Goal: Information Seeking & Learning: Find contact information

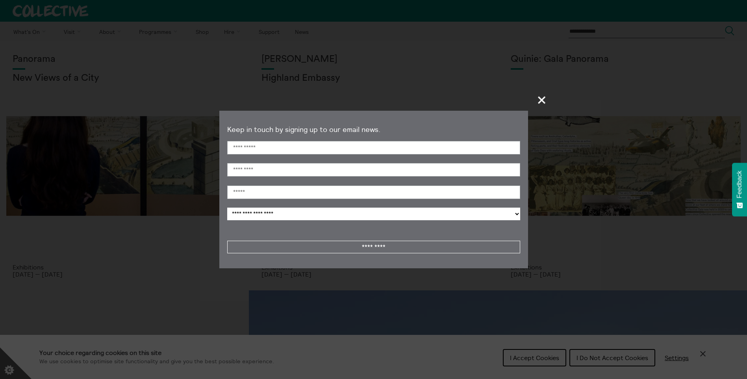
click at [541, 97] on span "+" at bounding box center [542, 99] width 23 height 23
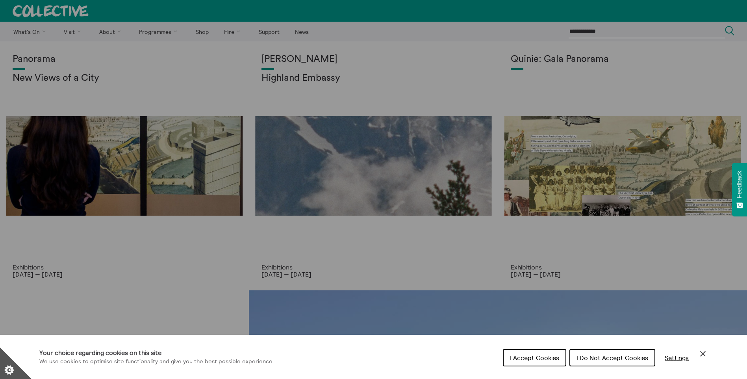
click at [705, 355] on icon "Close Cookie Control" at bounding box center [704, 354] width 6 height 6
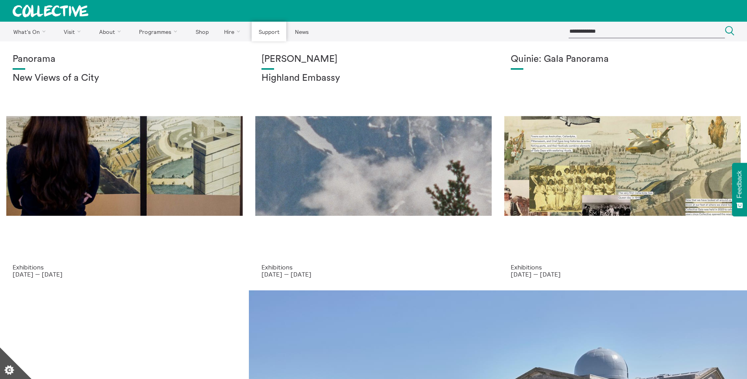
click at [269, 34] on link "Support" at bounding box center [269, 32] width 35 height 20
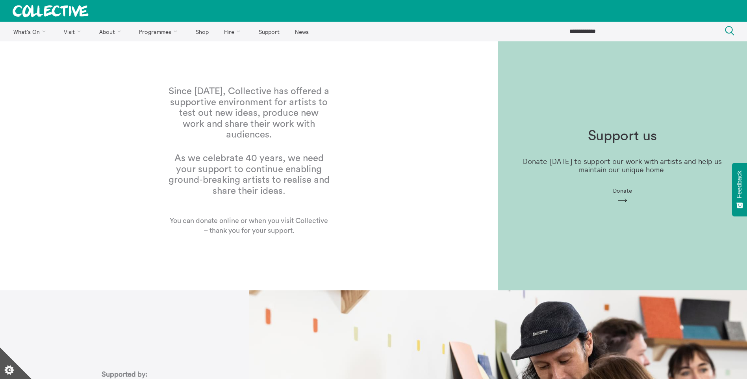
click at [625, 199] on icon "Arrow" at bounding box center [623, 200] width 13 height 7
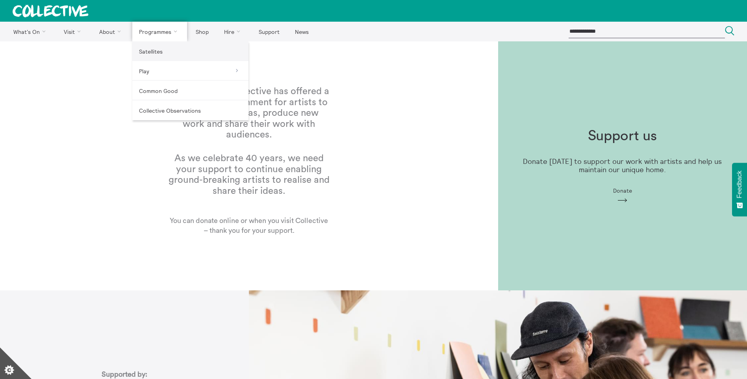
click at [161, 50] on link "Satellites" at bounding box center [190, 51] width 116 height 20
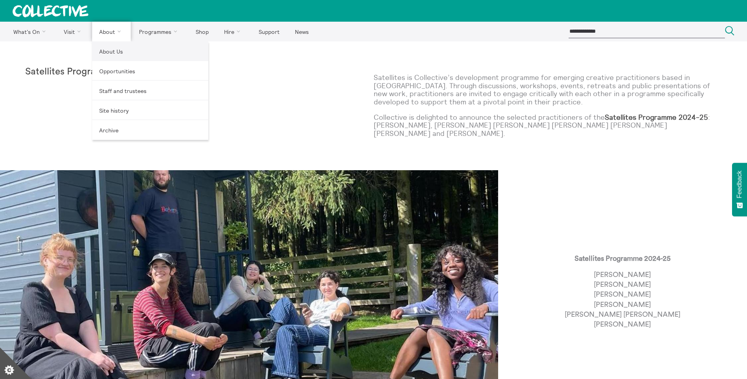
click at [108, 50] on link "About Us" at bounding box center [150, 51] width 116 height 20
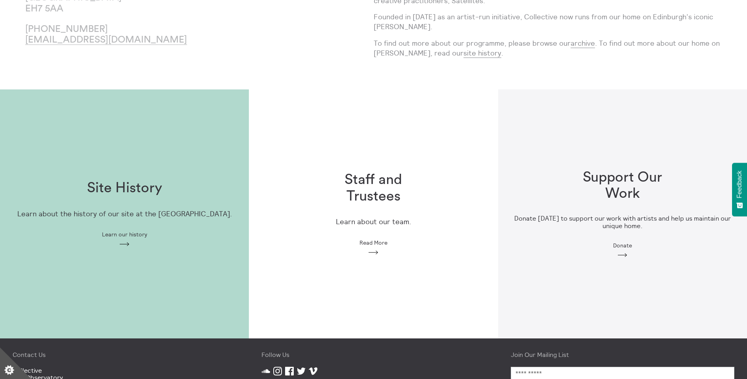
scroll to position [122, 0]
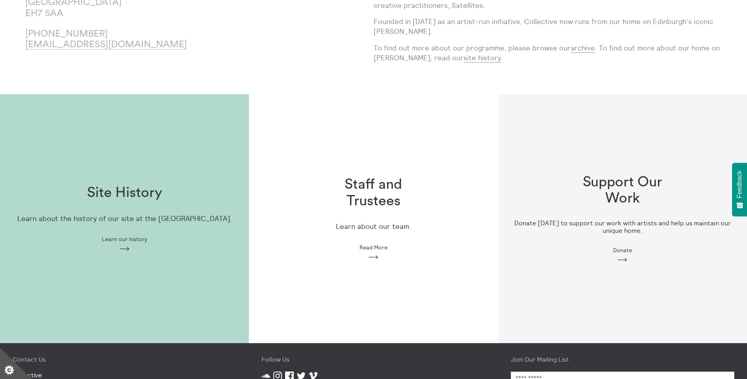
click at [375, 248] on span "Read More" at bounding box center [374, 247] width 28 height 6
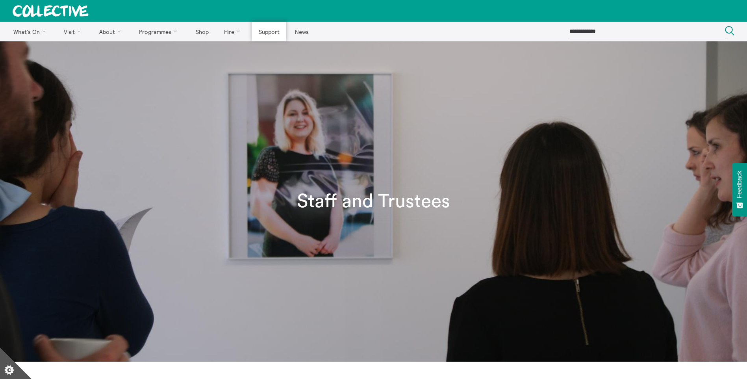
click at [264, 33] on link "Support" at bounding box center [269, 32] width 35 height 20
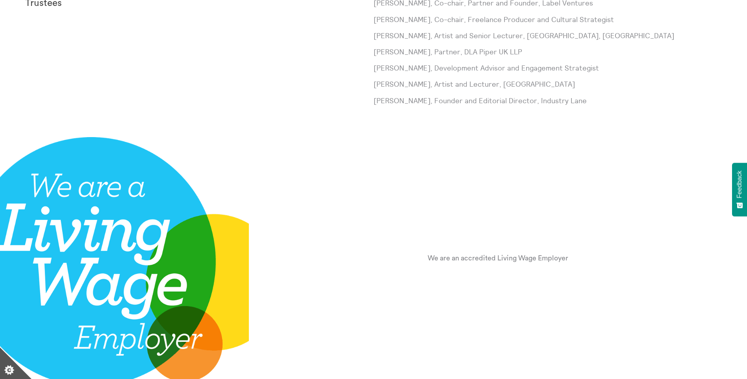
scroll to position [827, 0]
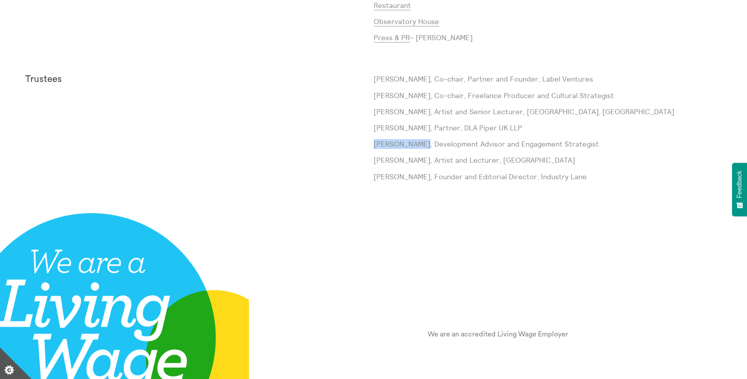
drag, startPoint x: 421, startPoint y: 144, endPoint x: 373, endPoint y: 142, distance: 47.7
click at [373, 142] on div "Trustees [PERSON_NAME], Co-chair, Partner and Founder, Label Ventures [PERSON_N…" at bounding box center [373, 130] width 697 height 113
click at [418, 177] on p "[PERSON_NAME], Founder and Editorial Director, Industry Lane" at bounding box center [548, 177] width 349 height 10
drag, startPoint x: 418, startPoint y: 144, endPoint x: 374, endPoint y: 141, distance: 44.6
click at [374, 141] on p "[PERSON_NAME], Development Advisor and Engagement Strategist" at bounding box center [548, 144] width 349 height 10
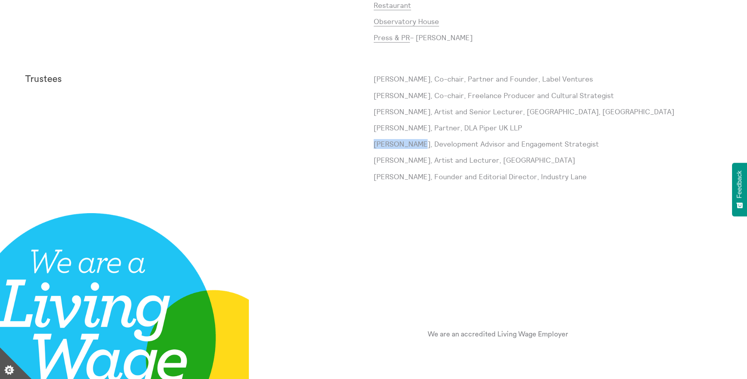
copy p "[PERSON_NAME]"
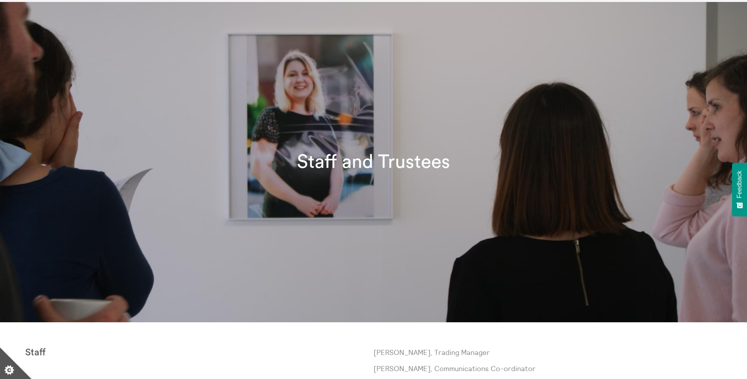
scroll to position [0, 0]
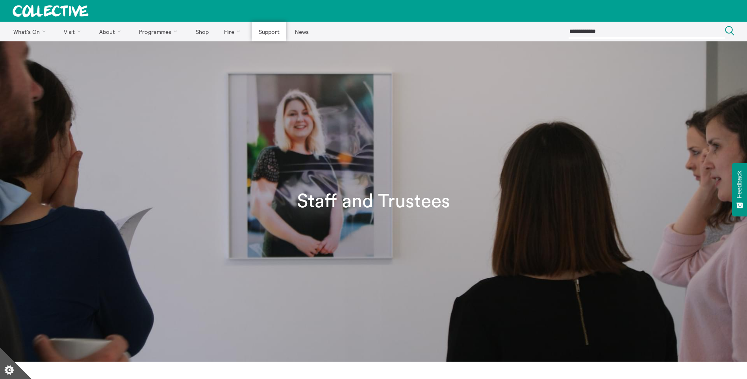
click at [268, 33] on link "Support" at bounding box center [269, 32] width 35 height 20
